Goal: Transaction & Acquisition: Purchase product/service

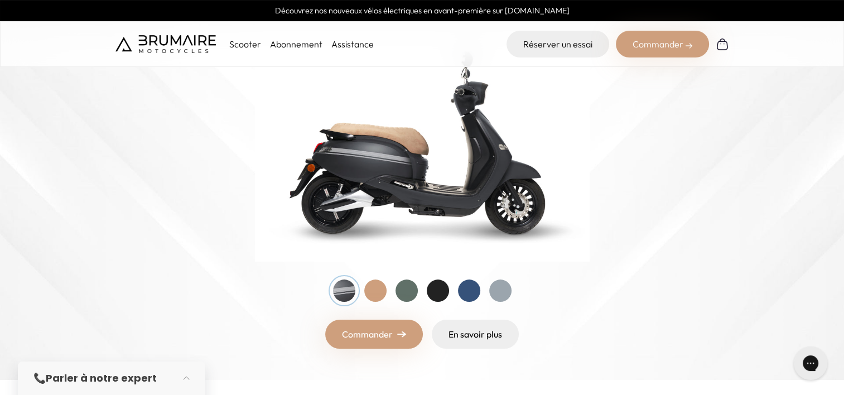
scroll to position [156, 0]
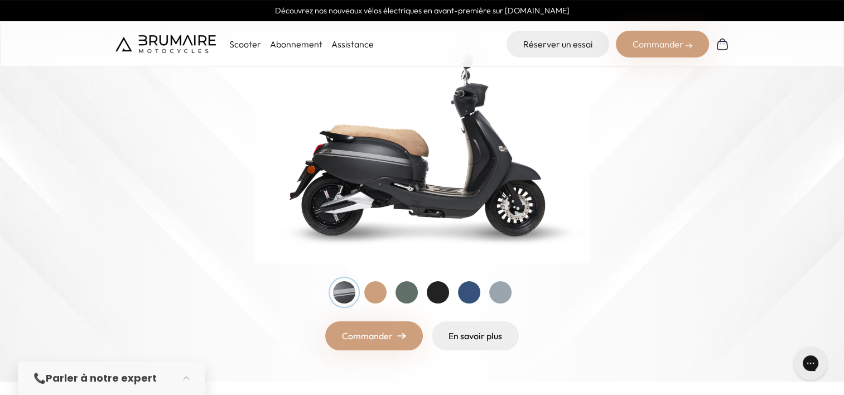
click at [376, 295] on div at bounding box center [375, 292] width 22 height 22
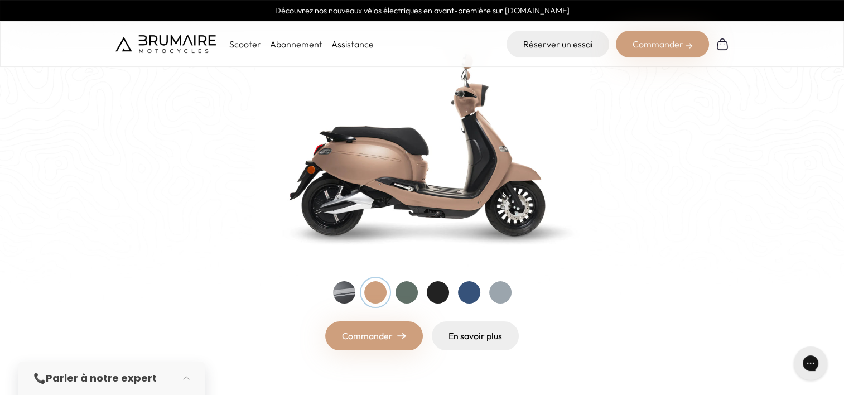
click at [398, 294] on div at bounding box center [407, 292] width 22 height 22
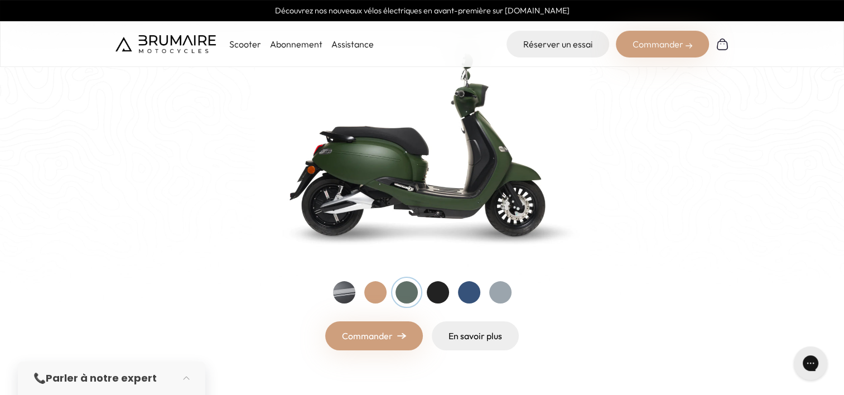
click at [435, 295] on div at bounding box center [438, 292] width 22 height 22
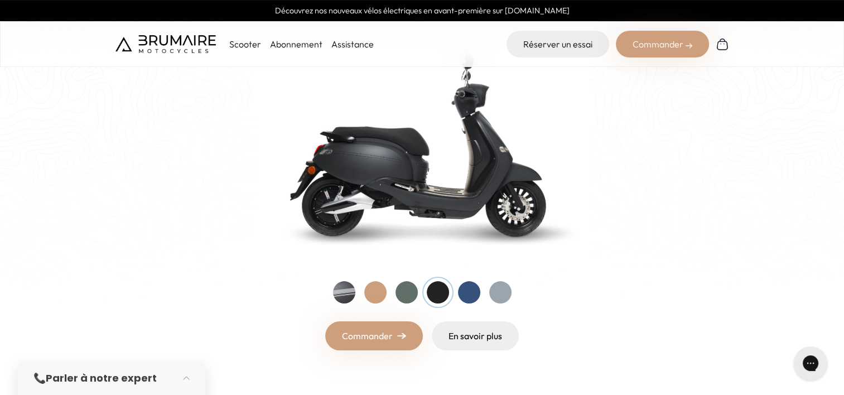
click at [473, 296] on div at bounding box center [469, 292] width 22 height 22
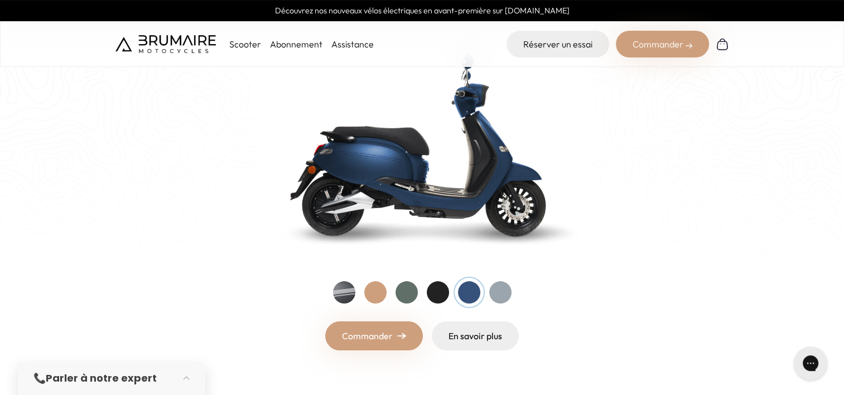
click at [495, 297] on div at bounding box center [500, 292] width 22 height 22
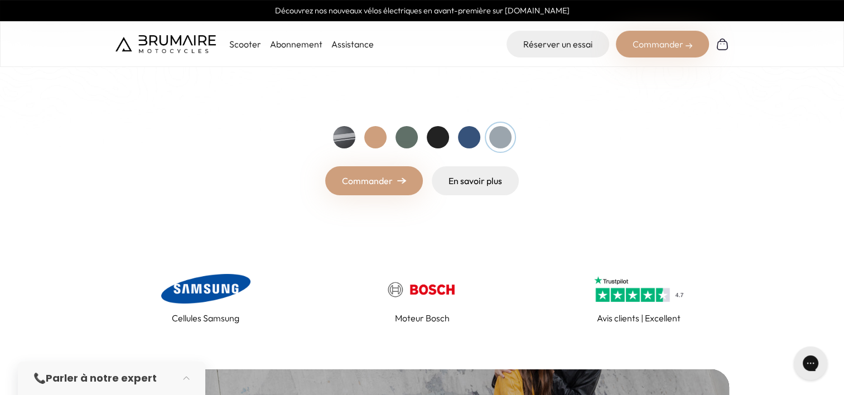
scroll to position [312, 0]
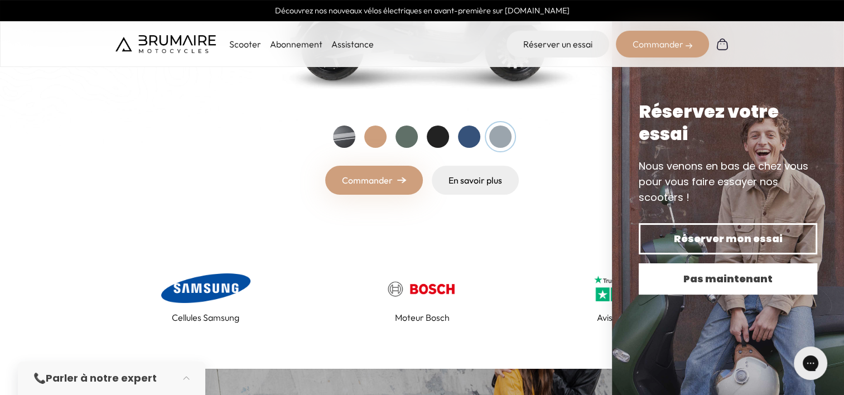
click at [687, 277] on span "Pas maintenant" at bounding box center [727, 279] width 139 height 16
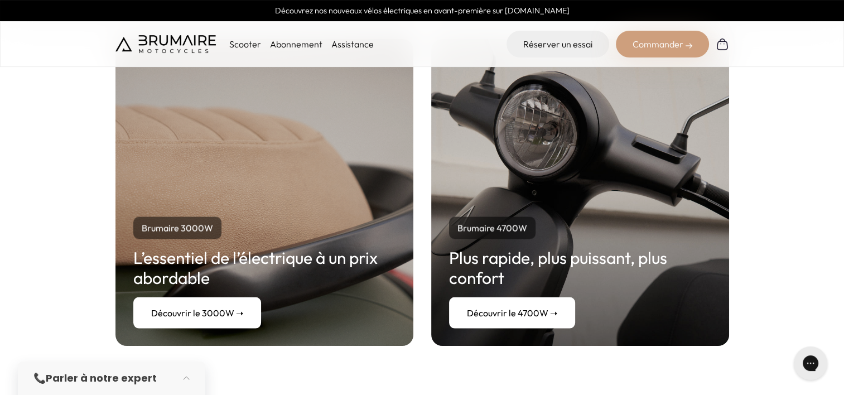
scroll to position [2069, 0]
click at [499, 300] on link "Découvrir le 4700W ➝" at bounding box center [512, 312] width 126 height 31
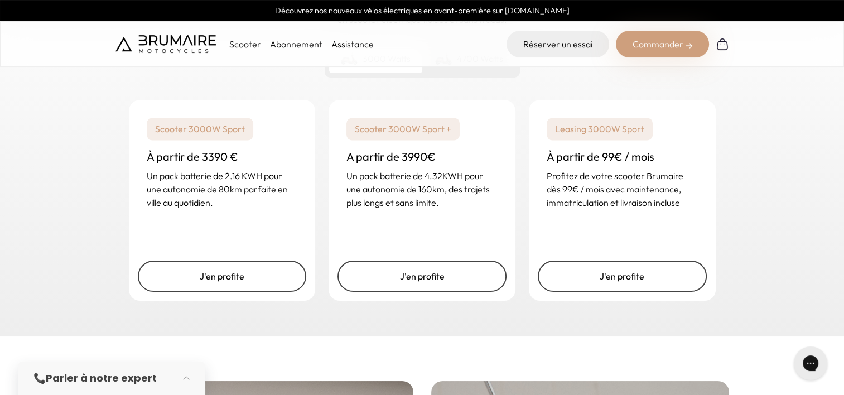
scroll to position [1726, 0]
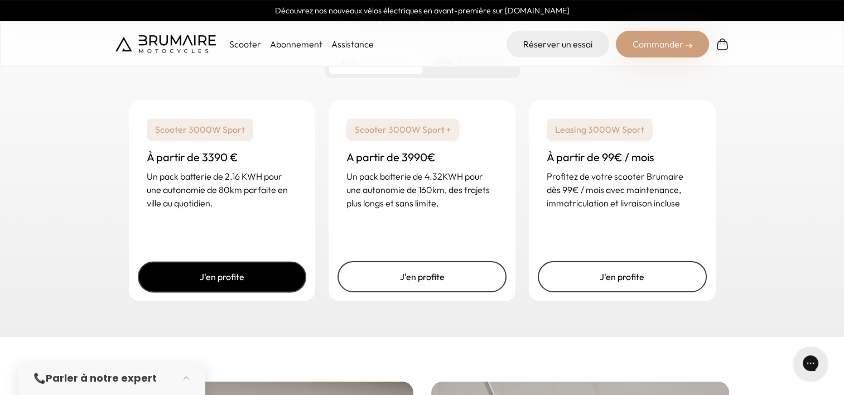
click at [242, 261] on link "J'en profite" at bounding box center [222, 276] width 169 height 31
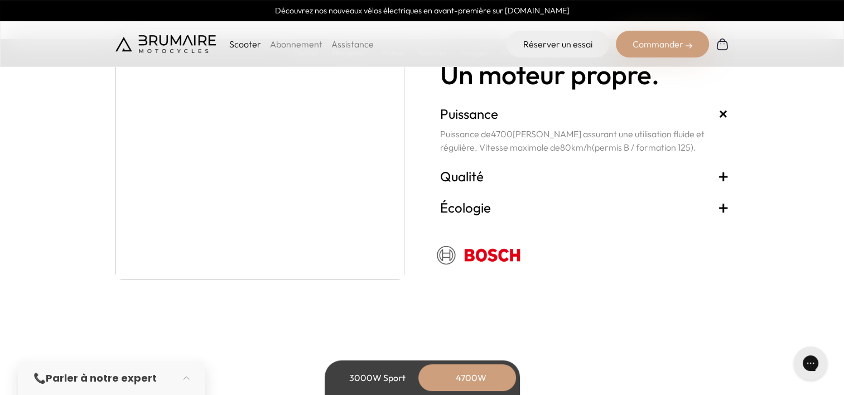
scroll to position [2124, 0]
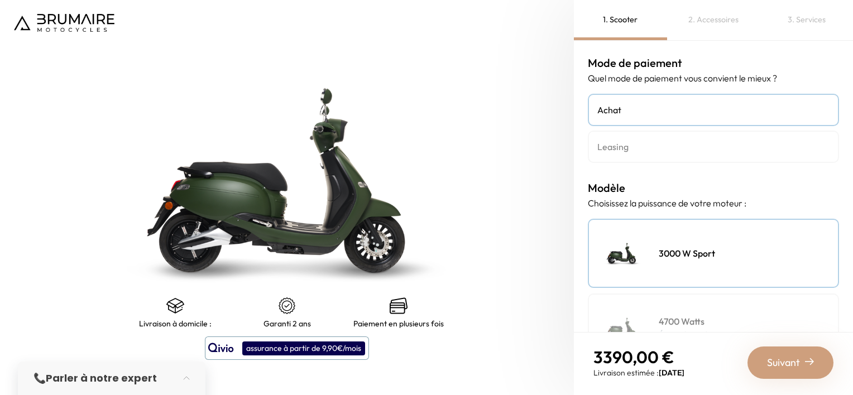
click at [685, 148] on h4 "Leasing" at bounding box center [713, 146] width 232 height 13
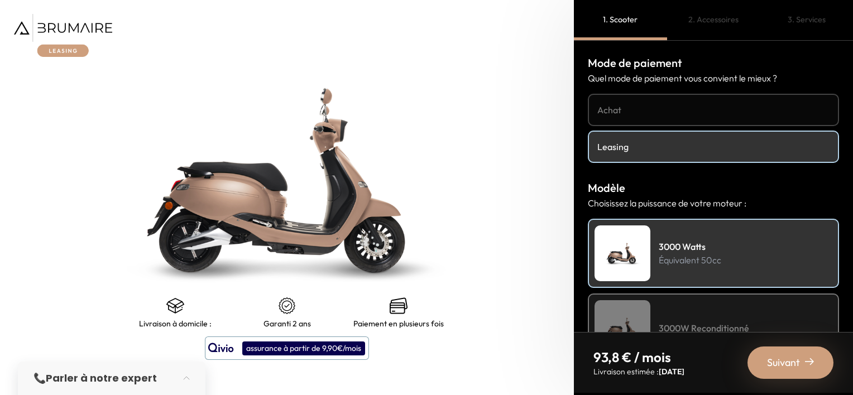
click at [645, 103] on h4 "Achat" at bounding box center [713, 109] width 232 height 13
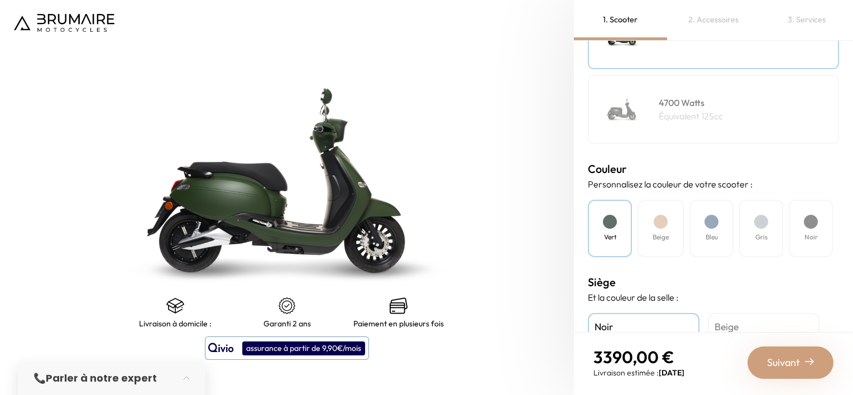
scroll to position [229, 0]
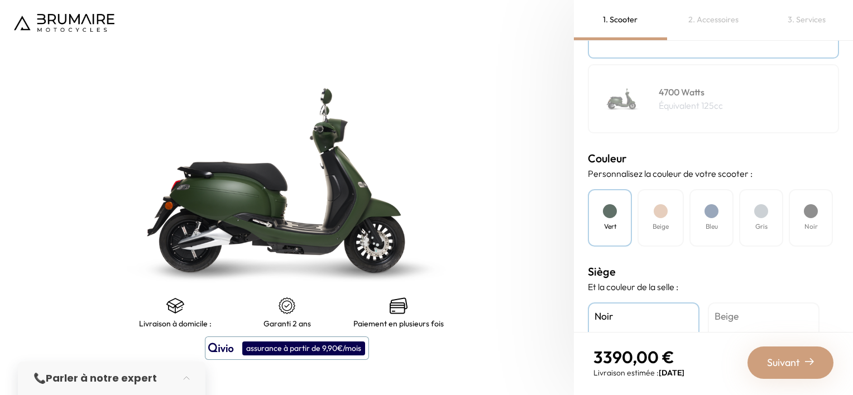
click at [766, 219] on div "Gris" at bounding box center [761, 217] width 44 height 57
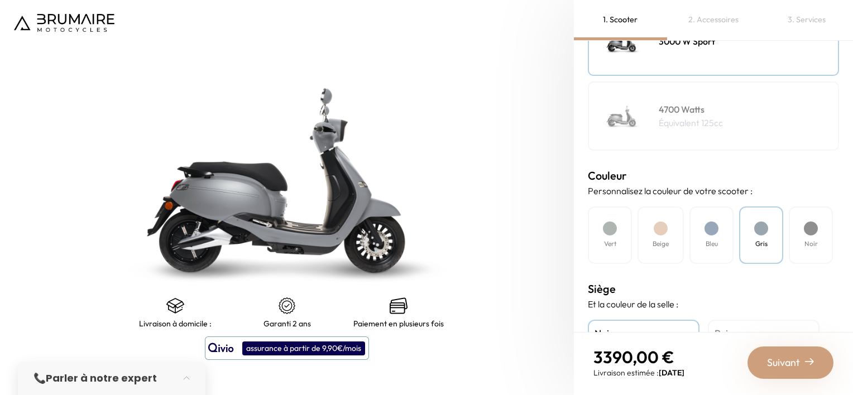
scroll to position [350, 0]
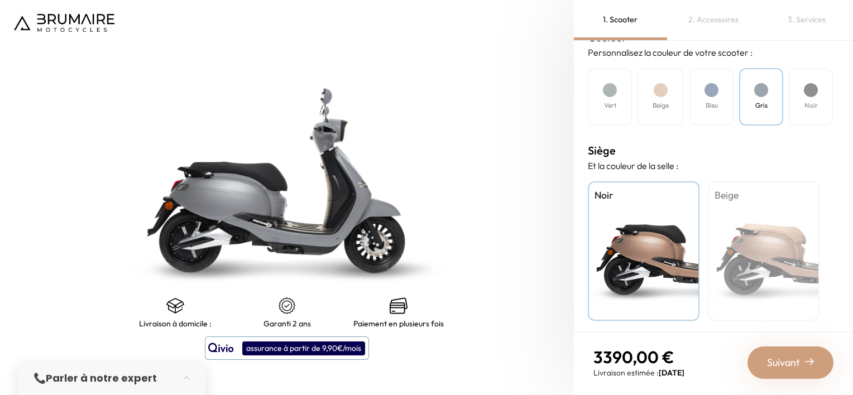
click at [792, 370] on div "Suivant" at bounding box center [790, 362] width 86 height 32
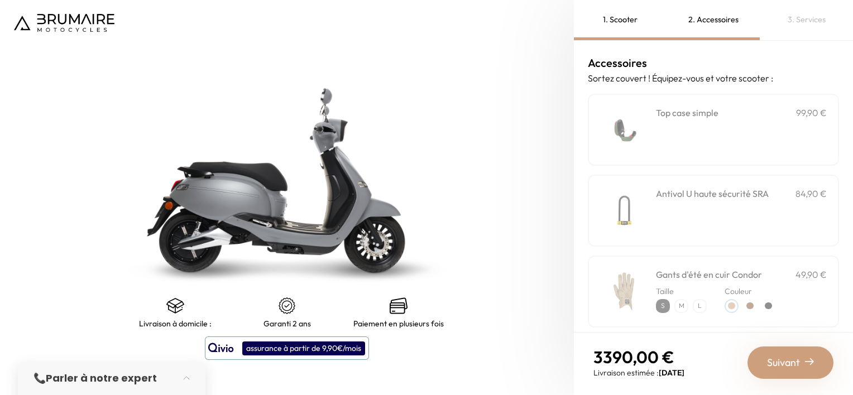
click at [622, 127] on img at bounding box center [623, 129] width 47 height 47
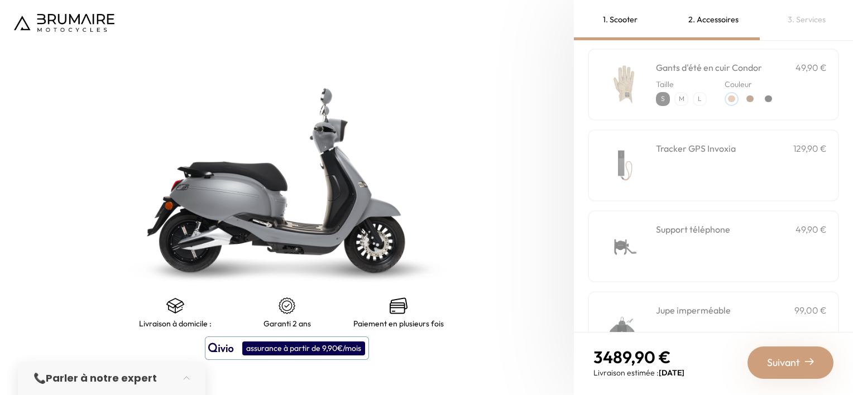
scroll to position [208, 0]
click at [628, 176] on img at bounding box center [623, 164] width 47 height 47
click at [634, 182] on img at bounding box center [623, 164] width 47 height 47
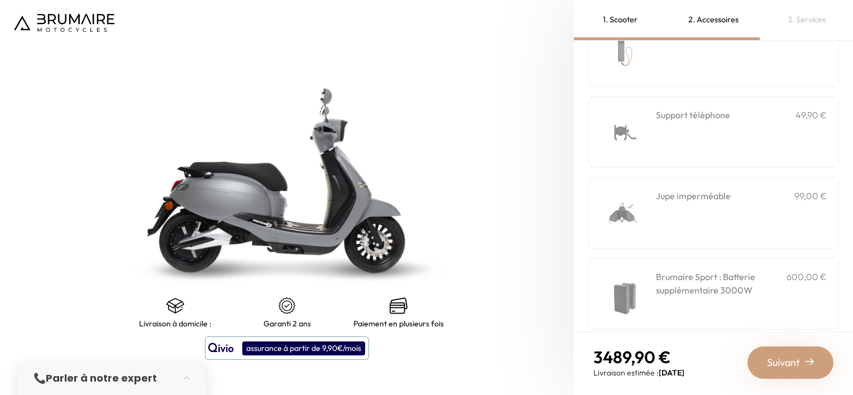
scroll to position [325, 0]
click at [636, 202] on img at bounding box center [623, 209] width 47 height 47
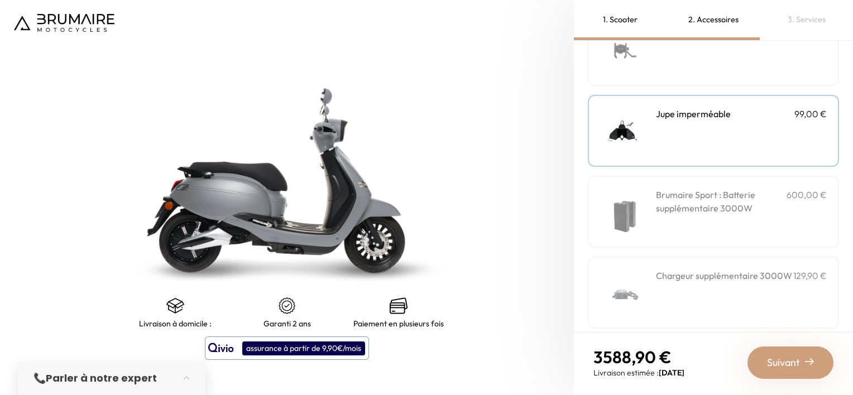
scroll to position [410, 0]
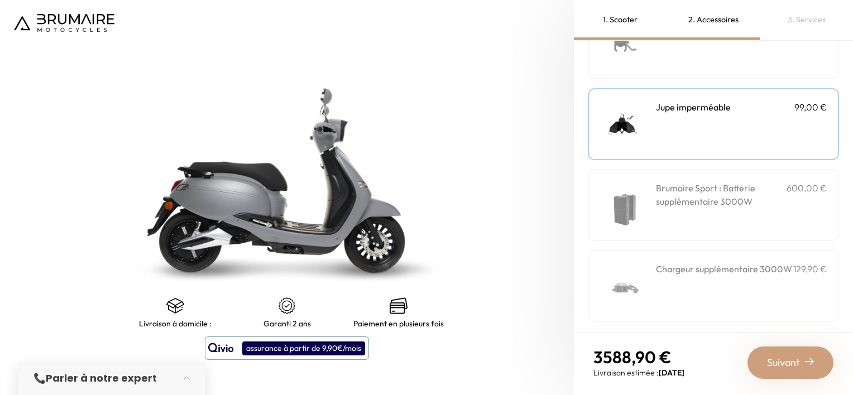
click at [636, 202] on img at bounding box center [623, 204] width 47 height 47
click at [624, 283] on img at bounding box center [623, 285] width 47 height 47
